Goal: Task Accomplishment & Management: Use online tool/utility

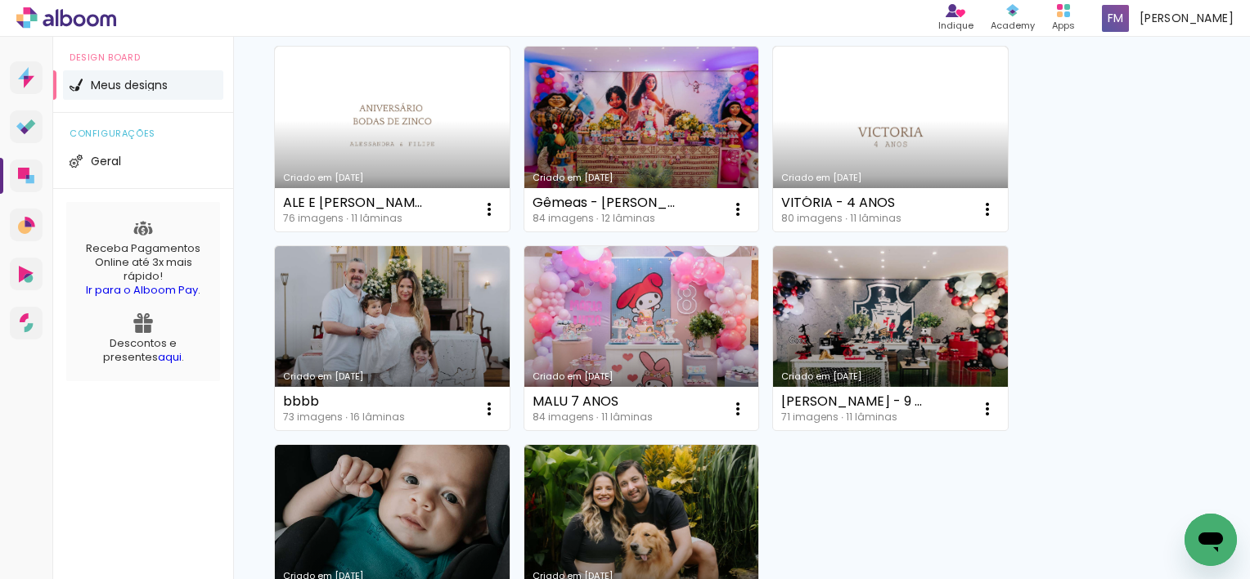
scroll to position [164, 0]
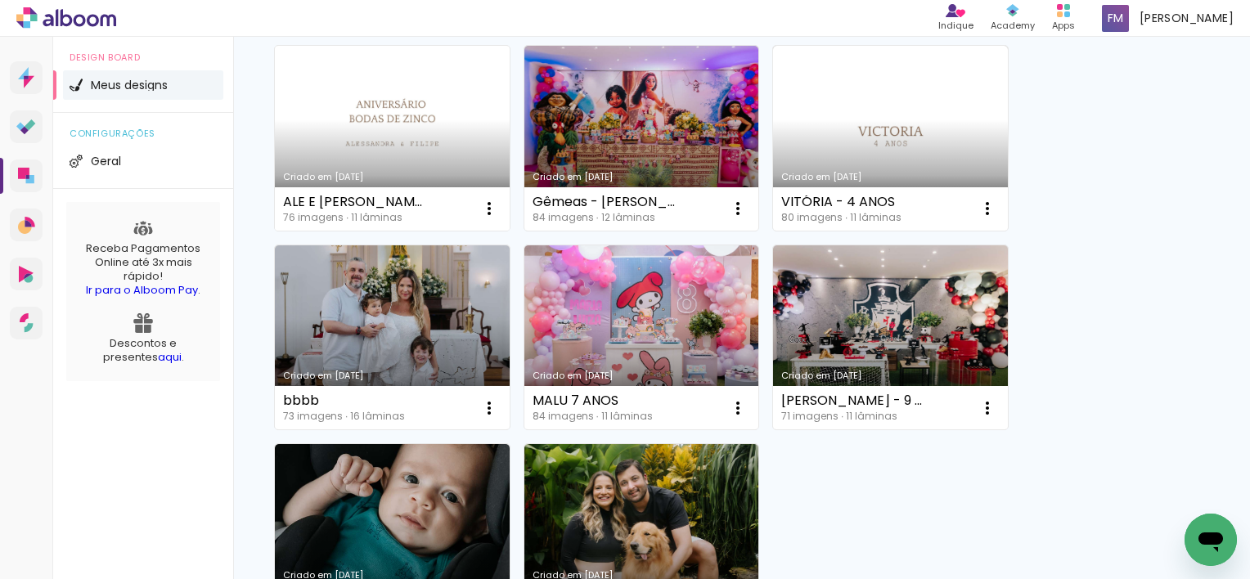
click at [423, 126] on link "Criado em [DATE]" at bounding box center [392, 138] width 235 height 185
